Goal: Transaction & Acquisition: Purchase product/service

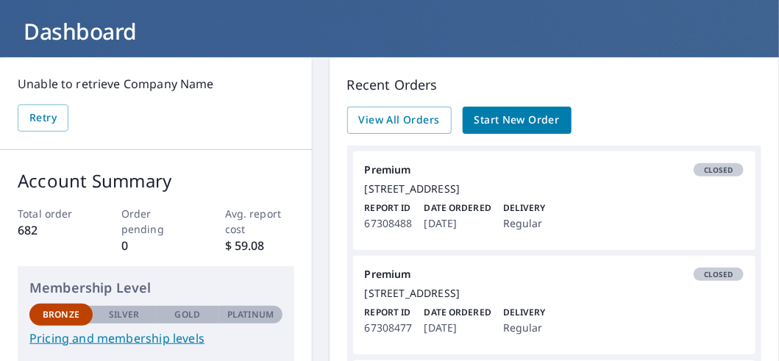
scroll to position [73, 0]
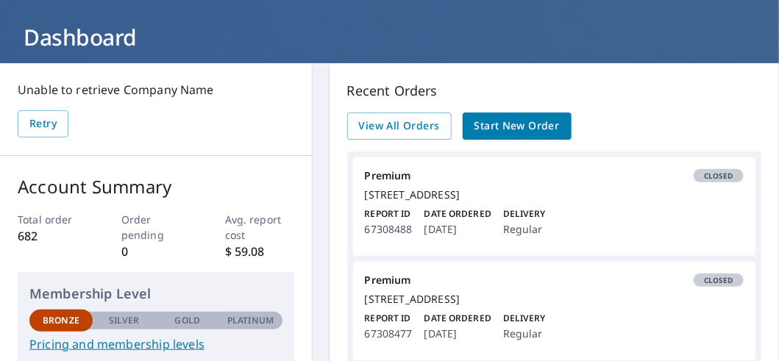
click at [572, 197] on div "[STREET_ADDRESS]" at bounding box center [554, 194] width 379 height 13
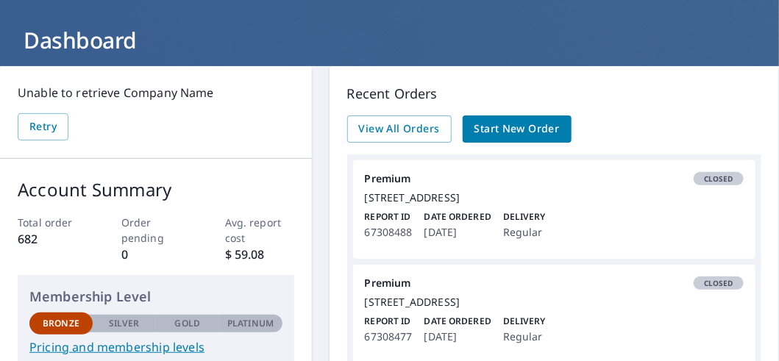
scroll to position [0, 0]
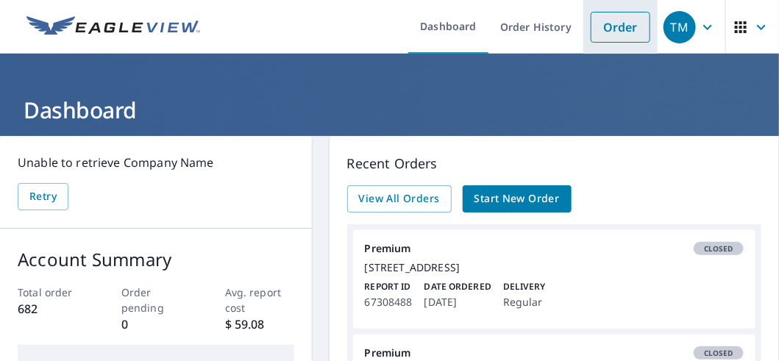
click at [612, 29] on link "Order" at bounding box center [621, 27] width 60 height 31
click at [599, 24] on link "Order" at bounding box center [621, 27] width 60 height 31
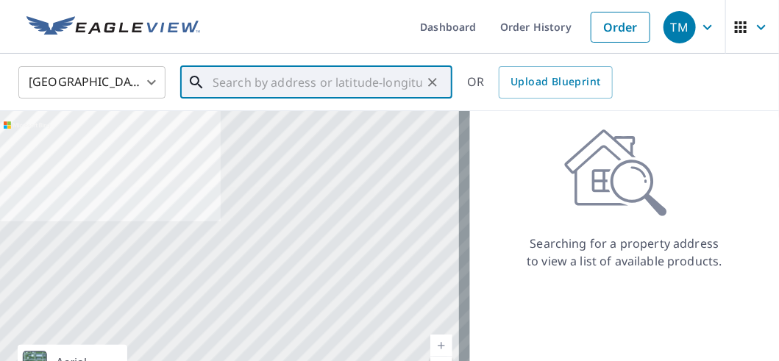
click at [221, 84] on input "text" at bounding box center [318, 82] width 210 height 41
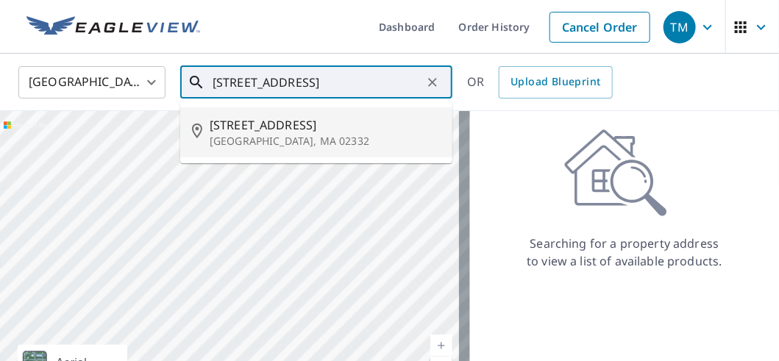
click at [249, 143] on p "[GEOGRAPHIC_DATA], MA 02332" at bounding box center [325, 141] width 231 height 15
type input "[STREET_ADDRESS]"
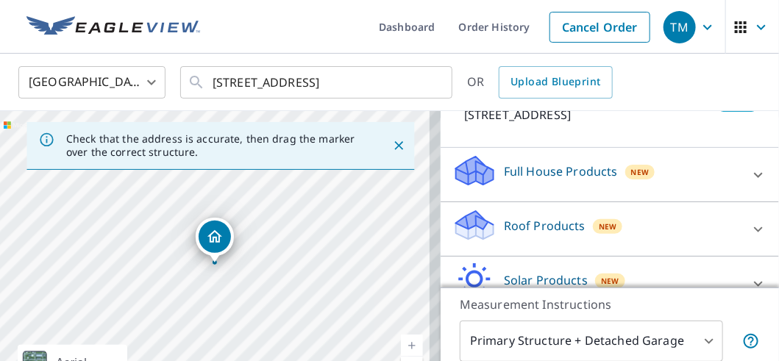
scroll to position [146, 0]
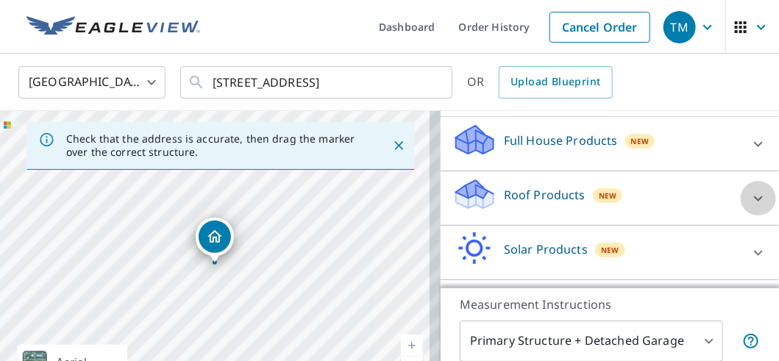
click at [750, 194] on icon at bounding box center [759, 199] width 18 height 18
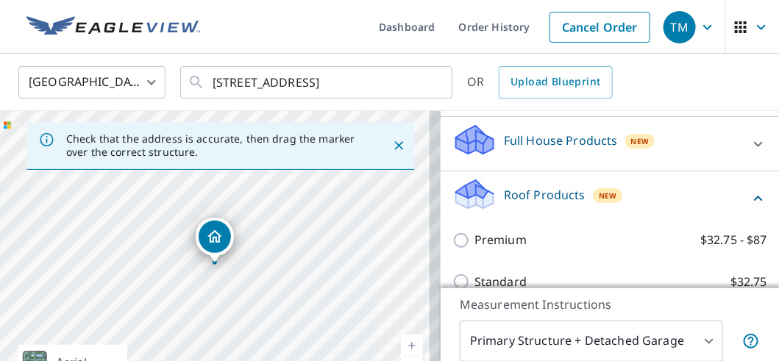
scroll to position [221, 0]
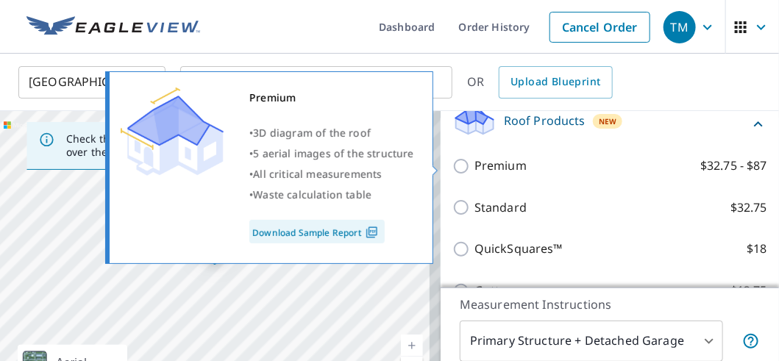
click at [452, 168] on input "Premium $32.75 - $87" at bounding box center [463, 166] width 22 height 18
checkbox input "true"
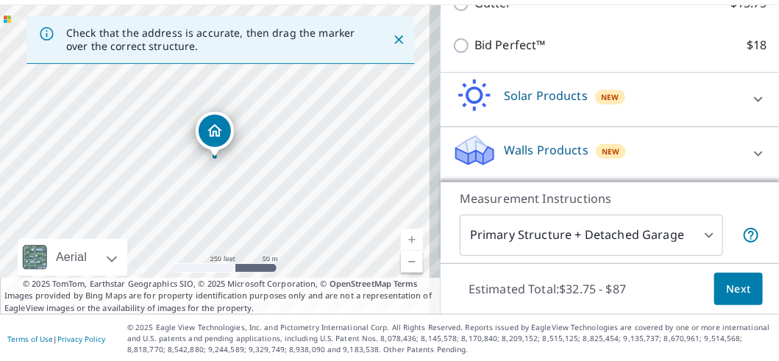
scroll to position [107, 0]
click at [726, 288] on span "Next" at bounding box center [738, 289] width 25 height 18
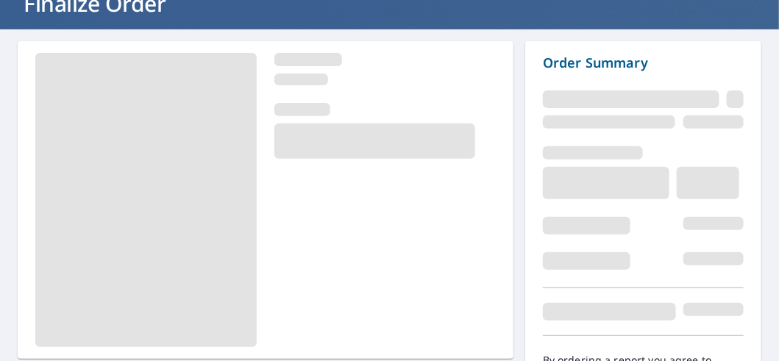
scroll to position [189, 0]
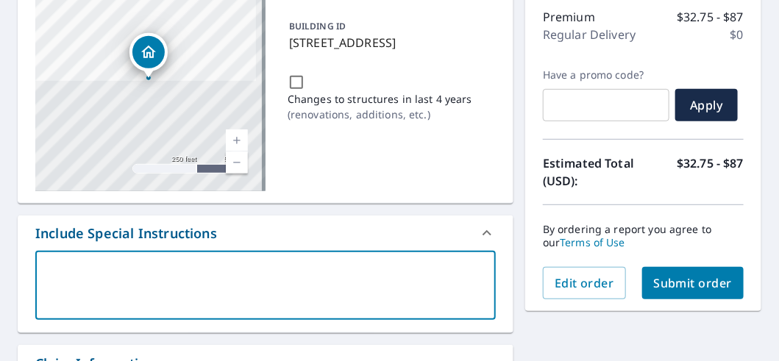
click at [49, 265] on textarea at bounding box center [266, 286] width 440 height 42
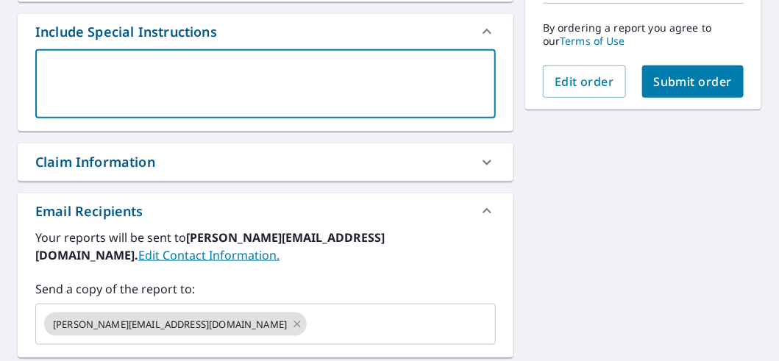
scroll to position [410, 0]
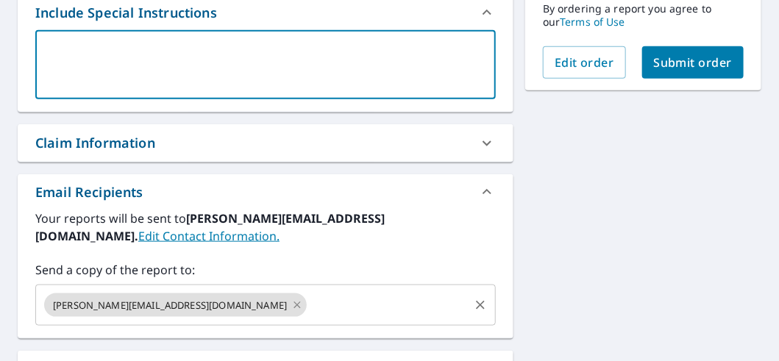
click at [291, 297] on icon at bounding box center [297, 305] width 12 height 16
checkbox input "true"
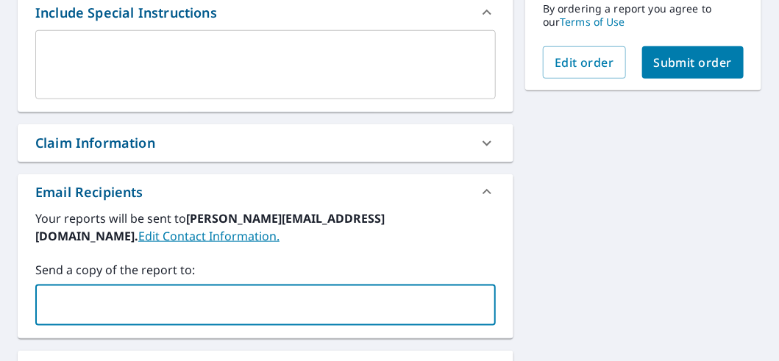
click at [149, 291] on input "text" at bounding box center [254, 305] width 425 height 28
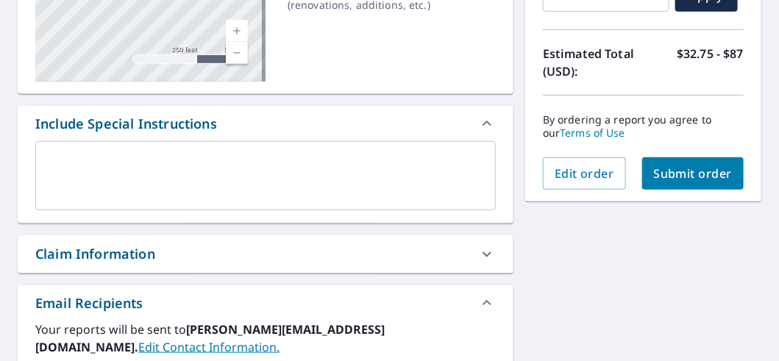
scroll to position [263, 0]
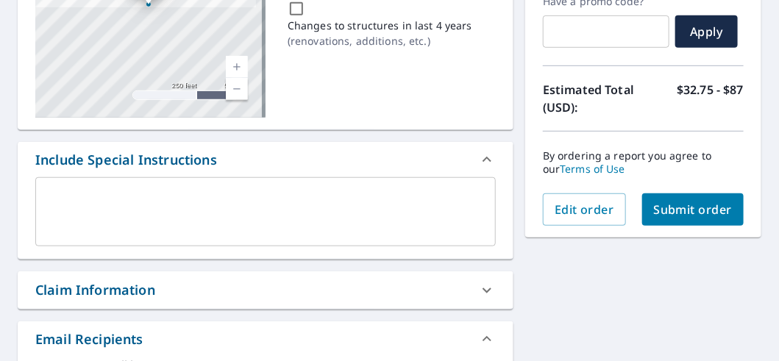
type input "[EMAIL_ADDRESS][DOMAIN_NAME]"
click at [686, 211] on span "Submit order" at bounding box center [693, 210] width 79 height 16
checkbox input "true"
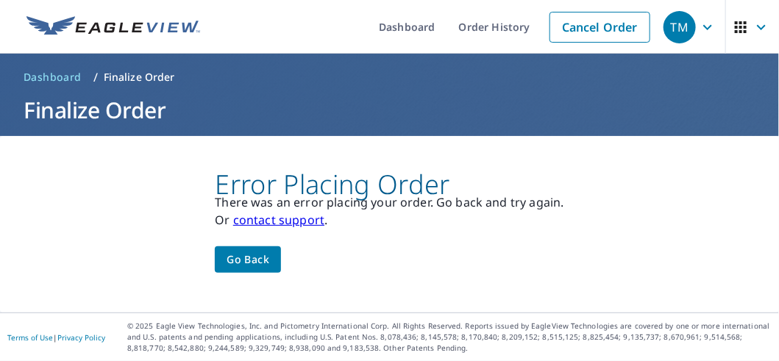
scroll to position [0, 0]
